Goal: Task Accomplishment & Management: Complete application form

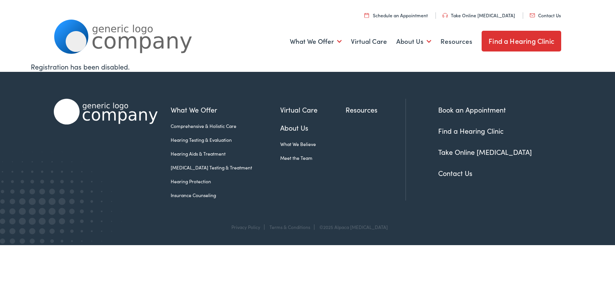
click at [529, 12] on link "Contact Us" at bounding box center [544, 15] width 31 height 7
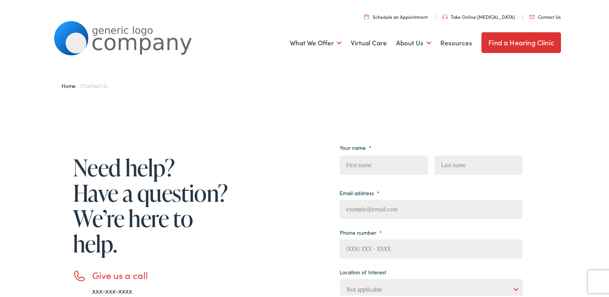
drag, startPoint x: 360, startPoint y: 162, endPoint x: 369, endPoint y: 162, distance: 8.5
click at [360, 162] on input "First" at bounding box center [384, 163] width 88 height 19
type input "[PERSON_NAME]"
type input "[PERSON_NAME][EMAIL_ADDRESS][DOMAIN_NAME]"
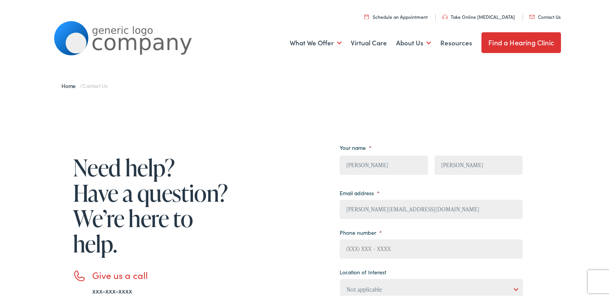
type input "6292765171"
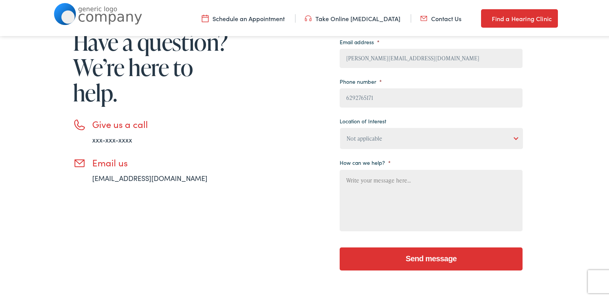
scroll to position [154, 0]
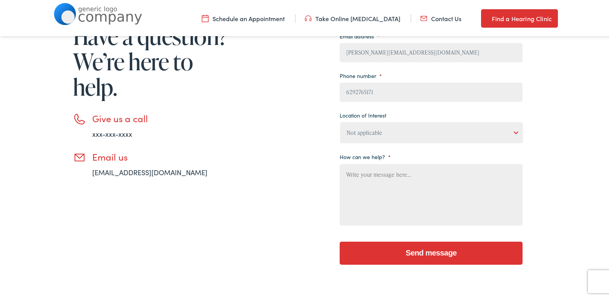
click at [345, 163] on textarea "How can we help? *" at bounding box center [431, 192] width 183 height 61
paste textarea "I was in the area the other day and would love an opportunity to provide you wi…"
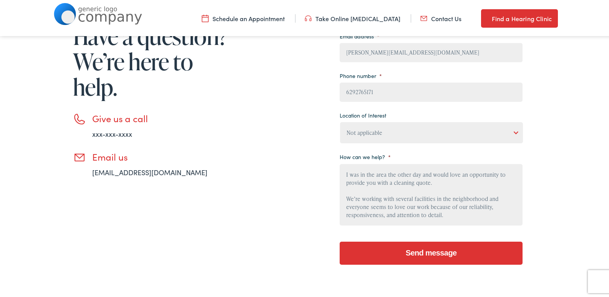
scroll to position [187, 0]
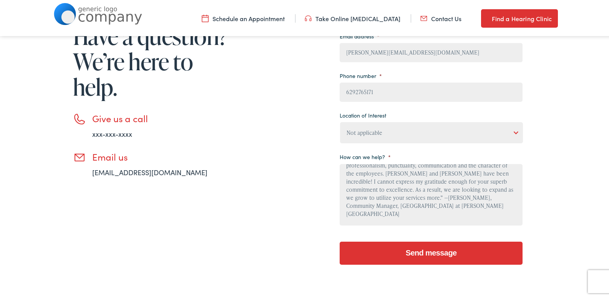
type textarea "I was in the area the other day and would love an opportunity to provide you wi…"
drag, startPoint x: 379, startPoint y: 126, endPoint x: 391, endPoint y: 126, distance: 12.7
click at [381, 126] on select "Not applicable [PERSON_NAME] [MEDICAL_DATA], Seguin Estes [MEDICAL_DATA], San […" at bounding box center [431, 131] width 183 height 21
select select "[PERSON_NAME] [MEDICAL_DATA], [GEOGRAPHIC_DATA]"
click at [340, 121] on select "Not applicable [PERSON_NAME] [MEDICAL_DATA], Seguin Estes [MEDICAL_DATA], San […" at bounding box center [431, 131] width 183 height 21
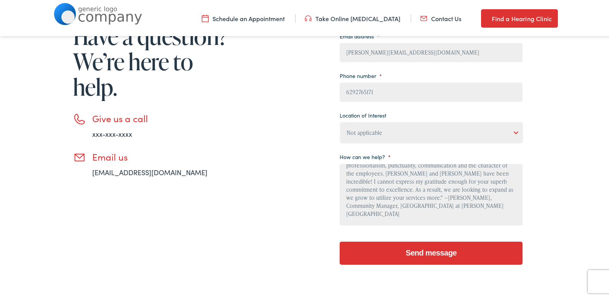
click at [389, 170] on textarea "I was in the area the other day and would love an opportunity to provide you wi…" at bounding box center [431, 192] width 183 height 61
click at [340, 240] on input "Send message" at bounding box center [431, 251] width 183 height 23
